Goal: Information Seeking & Learning: Understand process/instructions

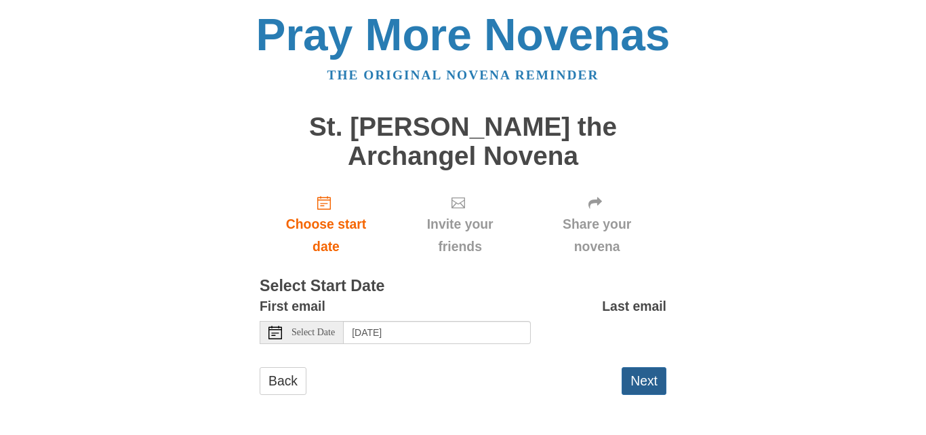
click at [650, 386] on button "Next" at bounding box center [644, 381] width 45 height 28
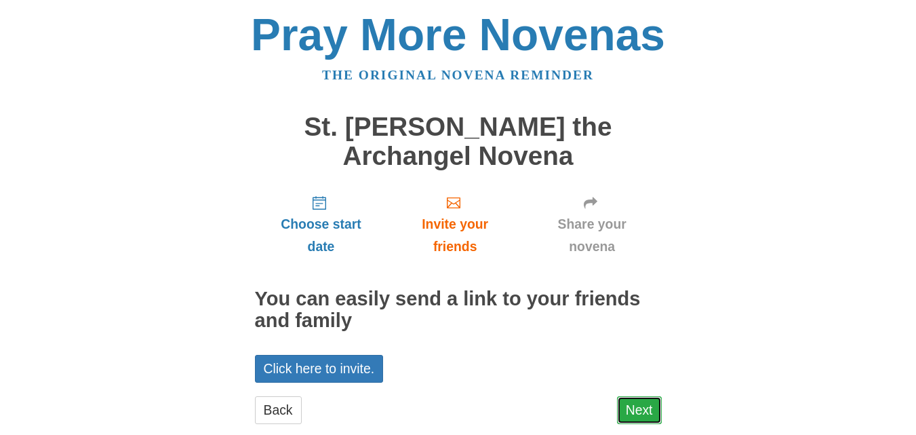
click at [644, 412] on link "Next" at bounding box center [639, 410] width 45 height 28
